Goal: Information Seeking & Learning: Learn about a topic

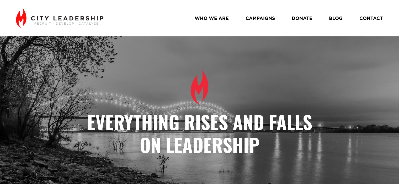
click at [212, 16] on link "WHO WE ARE" at bounding box center [212, 18] width 34 height 9
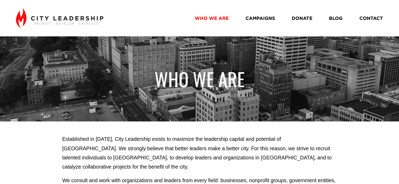
click at [257, 19] on link "CAMPAIGNS" at bounding box center [260, 18] width 29 height 9
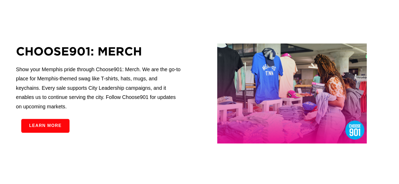
scroll to position [425, 0]
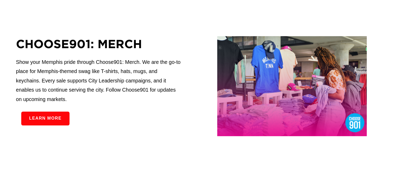
click at [127, 142] on div "CHOOSE901: merch Show your Memphis pride through Choose901: Merch. We are the g…" at bounding box center [199, 86] width 399 height 153
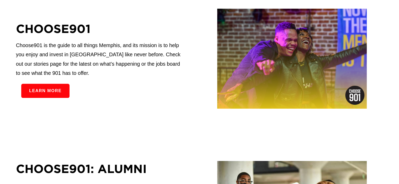
scroll to position [148, 0]
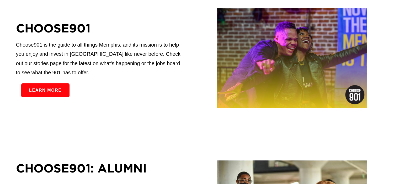
click at [50, 94] on link "Learn more" at bounding box center [45, 90] width 48 height 14
